Goal: Book appointment/travel/reservation

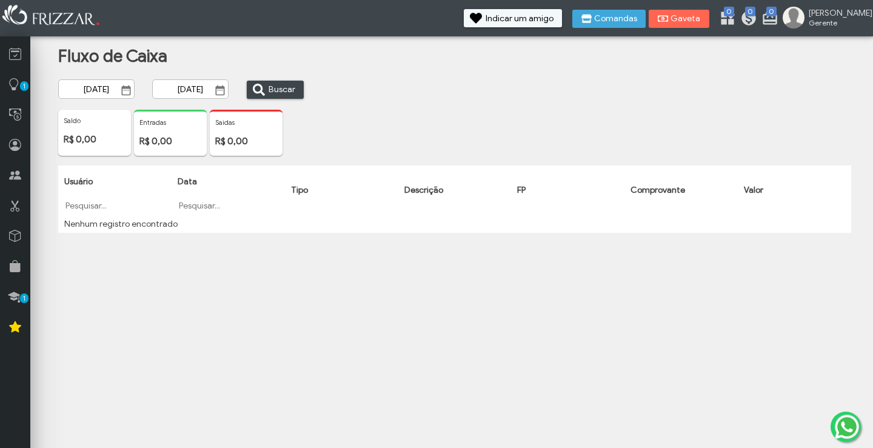
drag, startPoint x: 0, startPoint y: 0, endPoint x: 125, endPoint y: 93, distance: 155.7
click at [125, 93] on span "Show Calendar" at bounding box center [126, 90] width 12 height 12
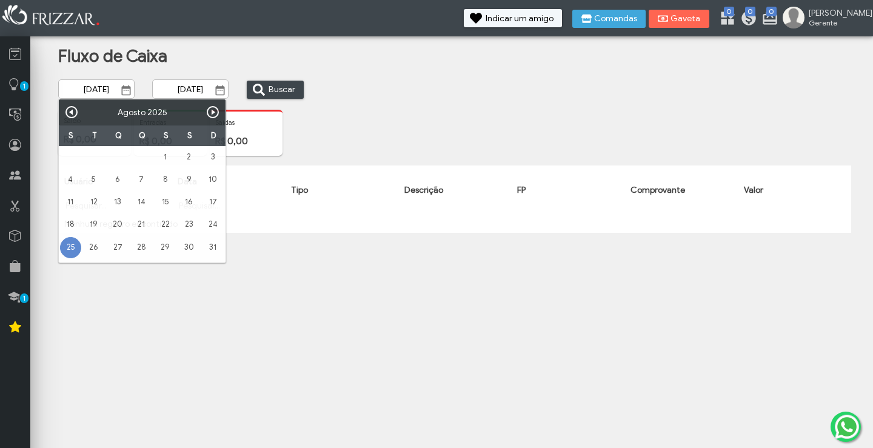
click at [125, 93] on span "Show Calendar" at bounding box center [126, 90] width 12 height 12
click at [96, 92] on input "[DATE]" at bounding box center [95, 89] width 75 height 19
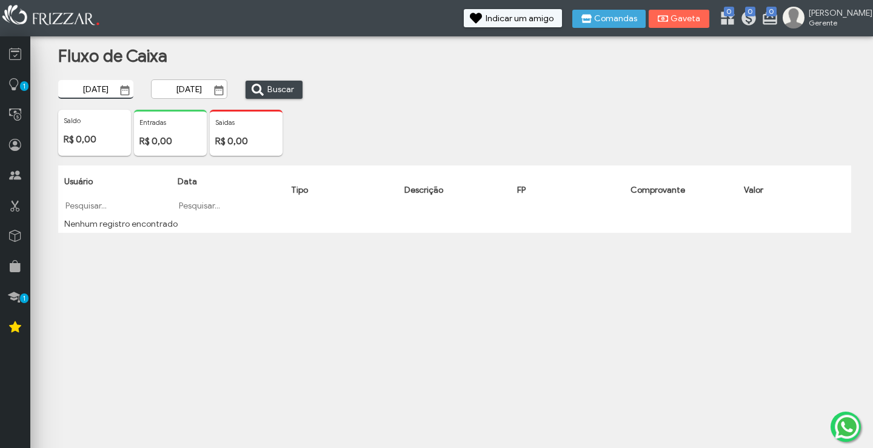
click at [100, 89] on input "[DATE]" at bounding box center [95, 89] width 75 height 19
click at [124, 88] on span "Show Calendar" at bounding box center [125, 90] width 12 height 12
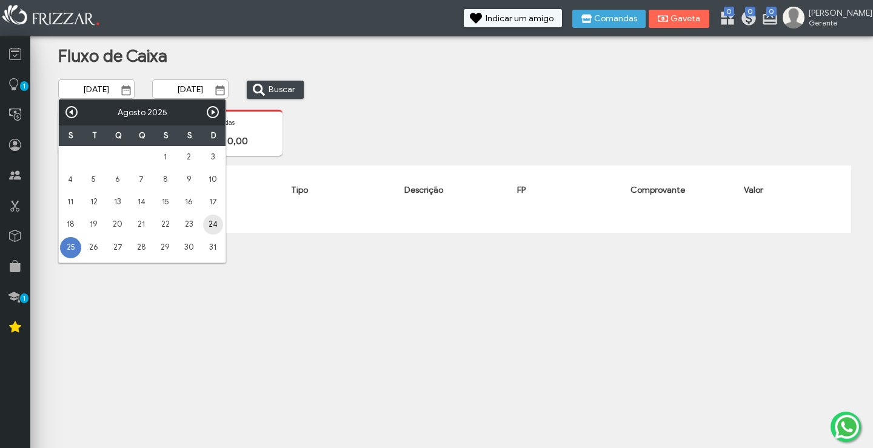
click at [209, 224] on link "24" at bounding box center [213, 225] width 20 height 20
type input "[DATE]"
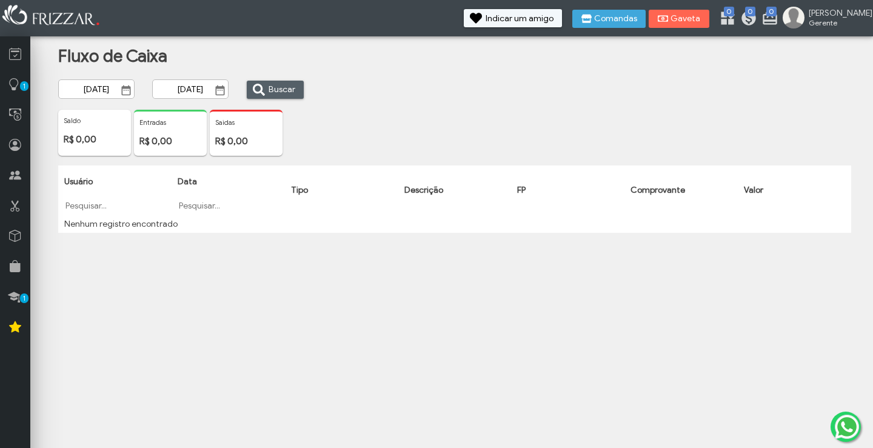
click at [271, 89] on span "Buscar" at bounding box center [282, 90] width 27 height 18
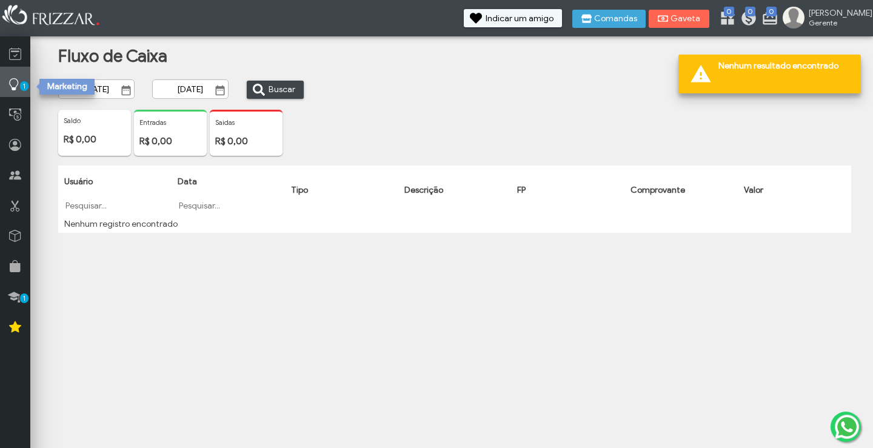
click at [21, 89] on span "1" at bounding box center [24, 86] width 8 height 10
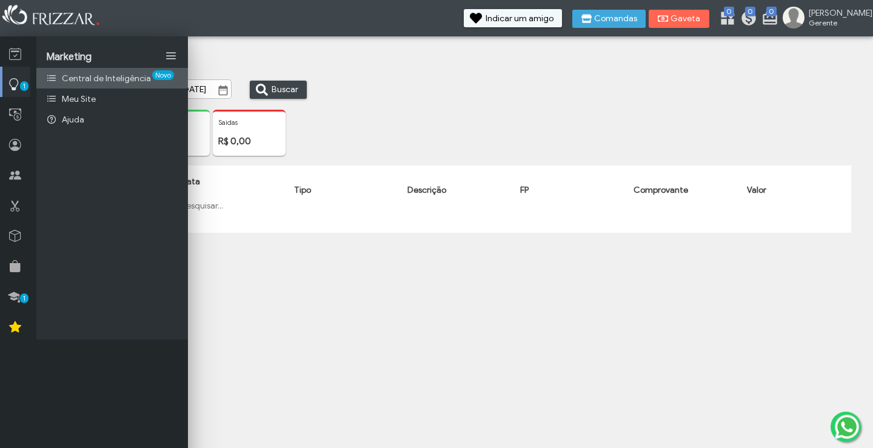
click at [128, 78] on span "Central de Inteligência" at bounding box center [106, 78] width 89 height 10
